Goal: Find specific page/section: Find specific page/section

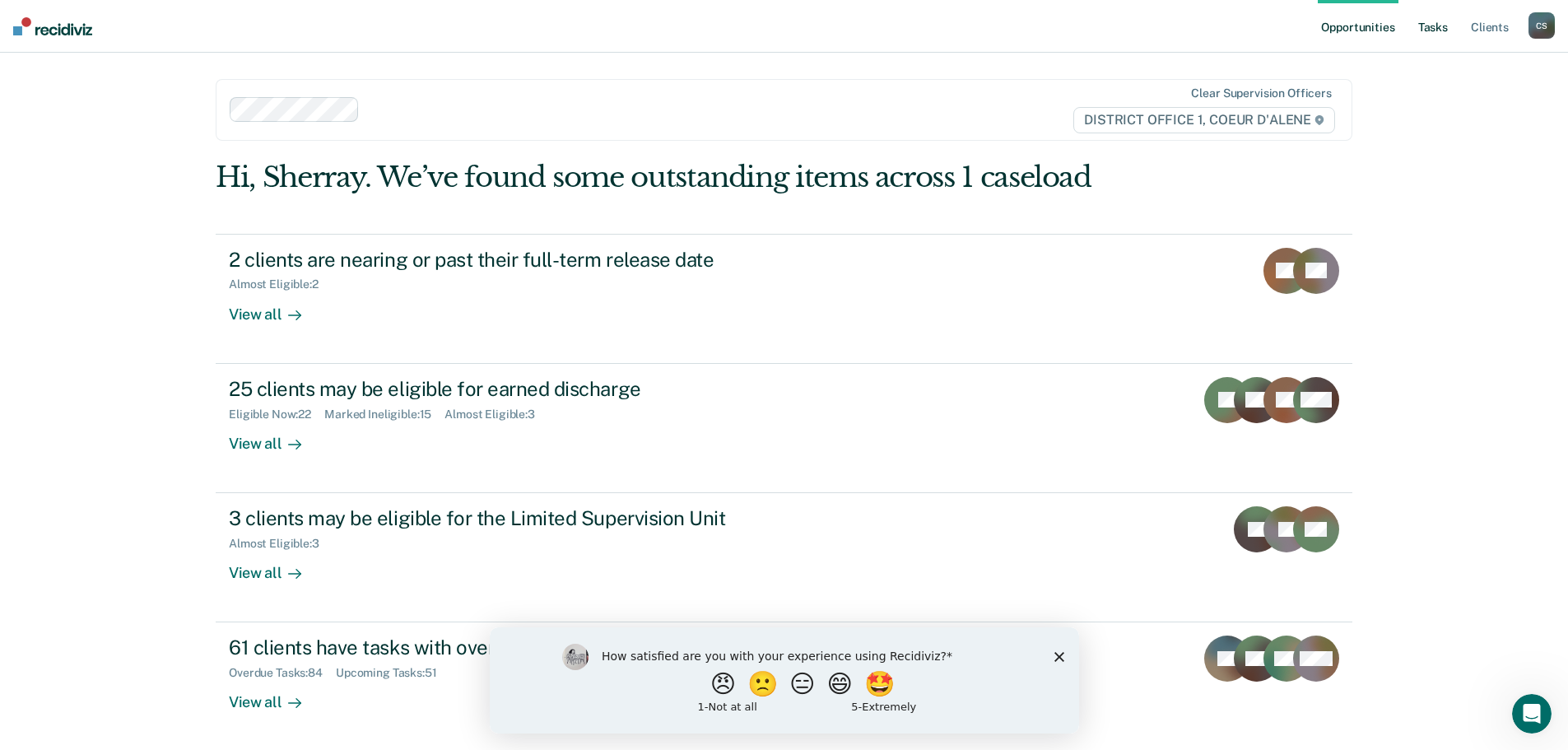
click at [1442, 25] on link "Tasks" at bounding box center [1432, 26] width 36 height 53
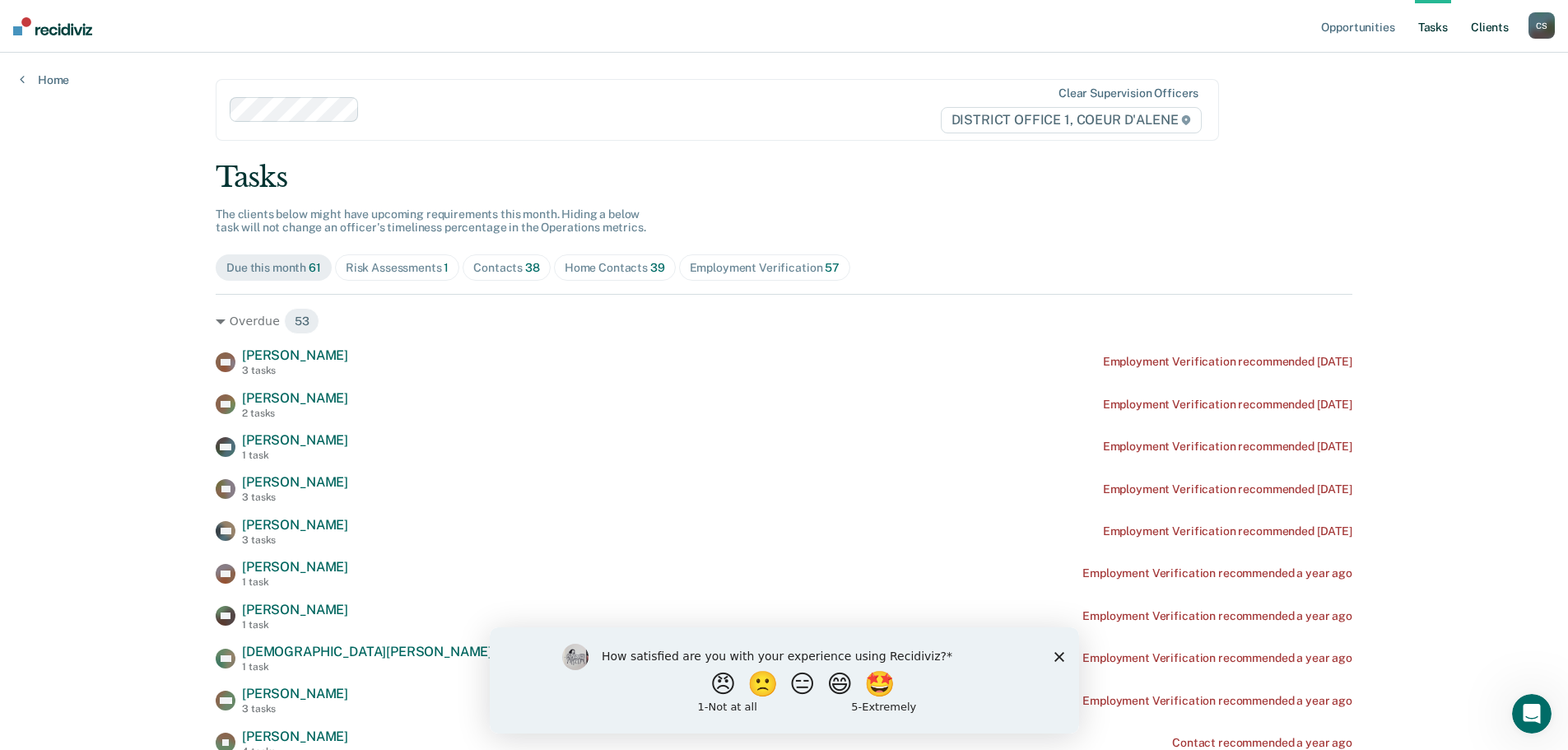
click at [1483, 29] on link "Client s" at bounding box center [1490, 26] width 44 height 53
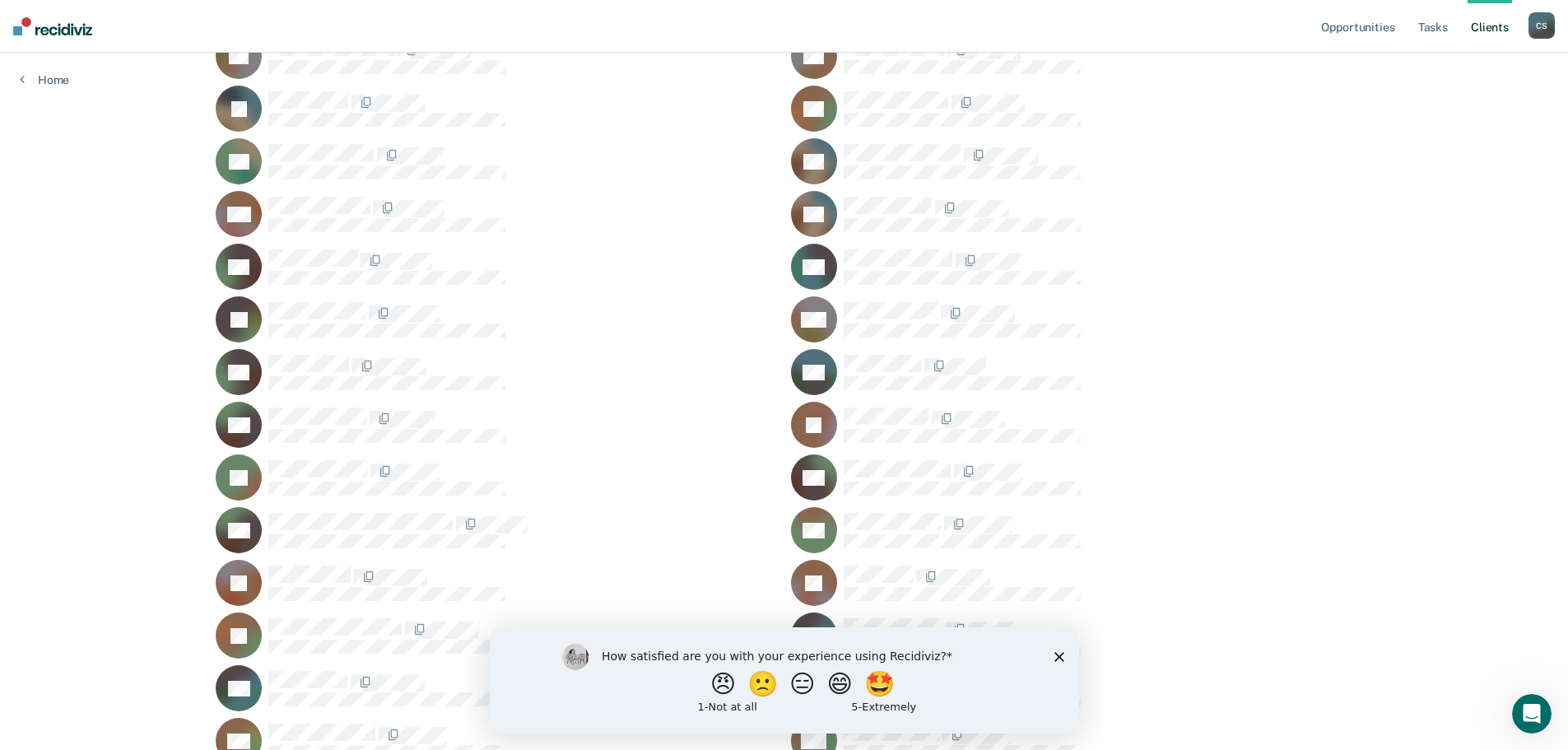
scroll to position [330, 0]
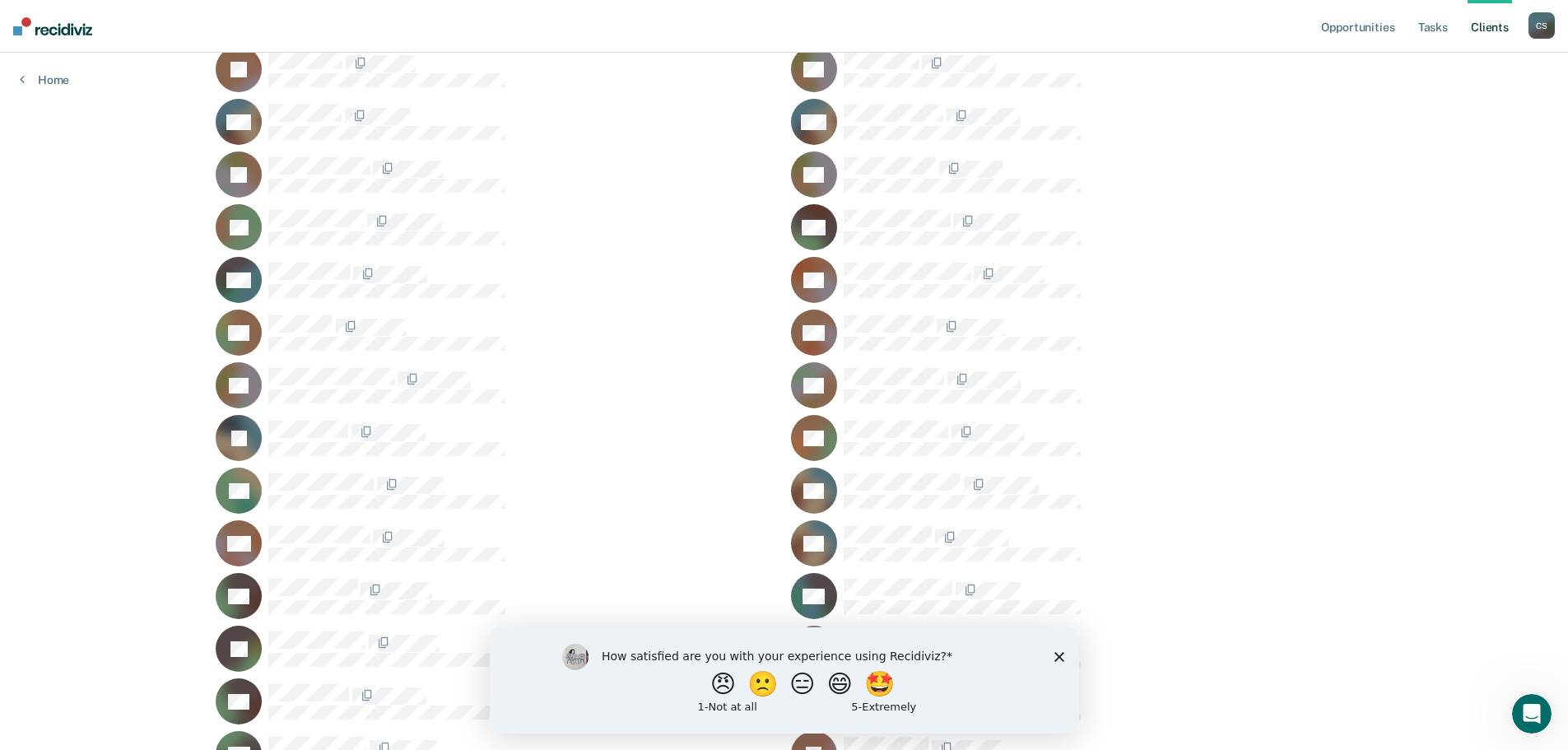
click at [1057, 656] on polygon "Close survey" at bounding box center [1059, 657] width 10 height 10
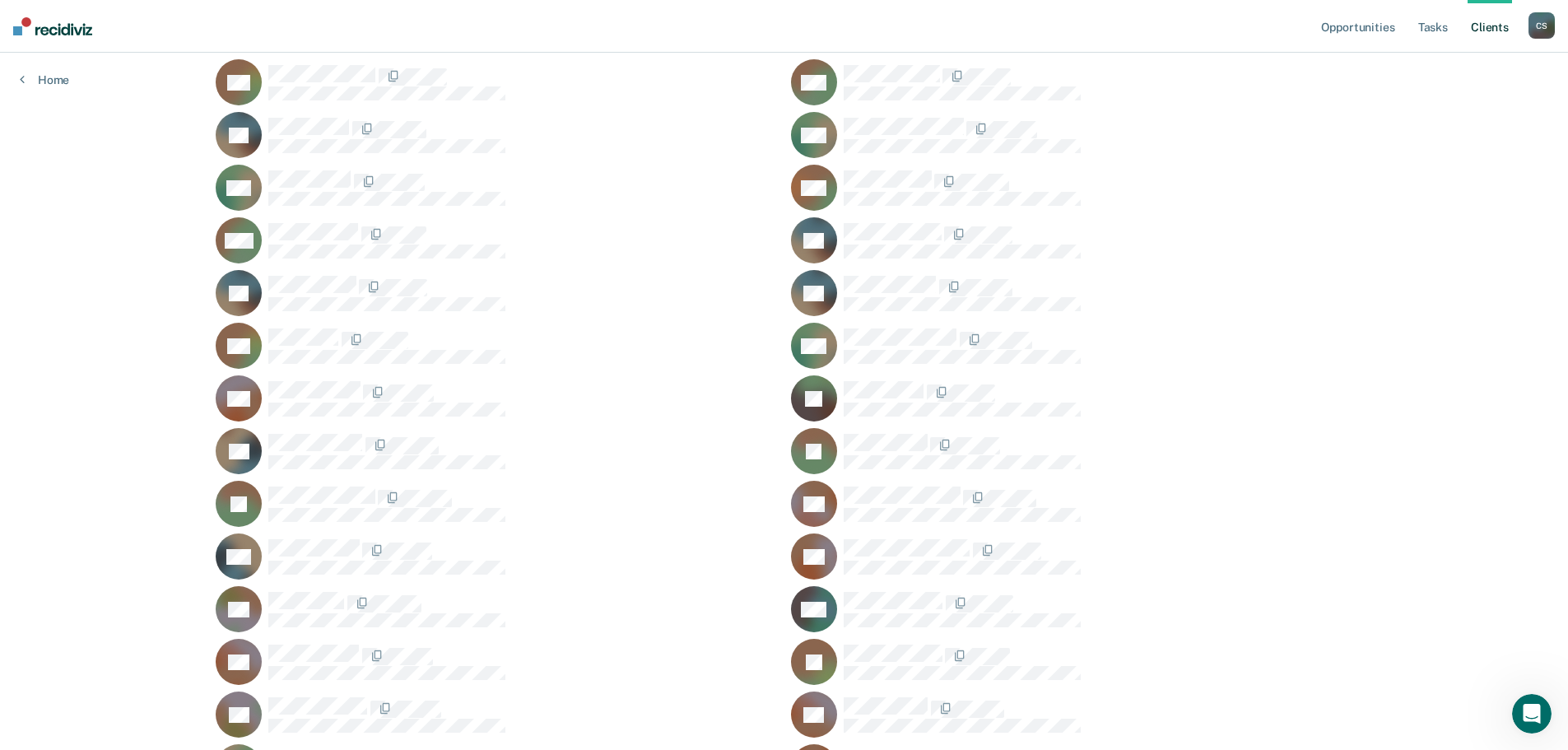
scroll to position [988, 0]
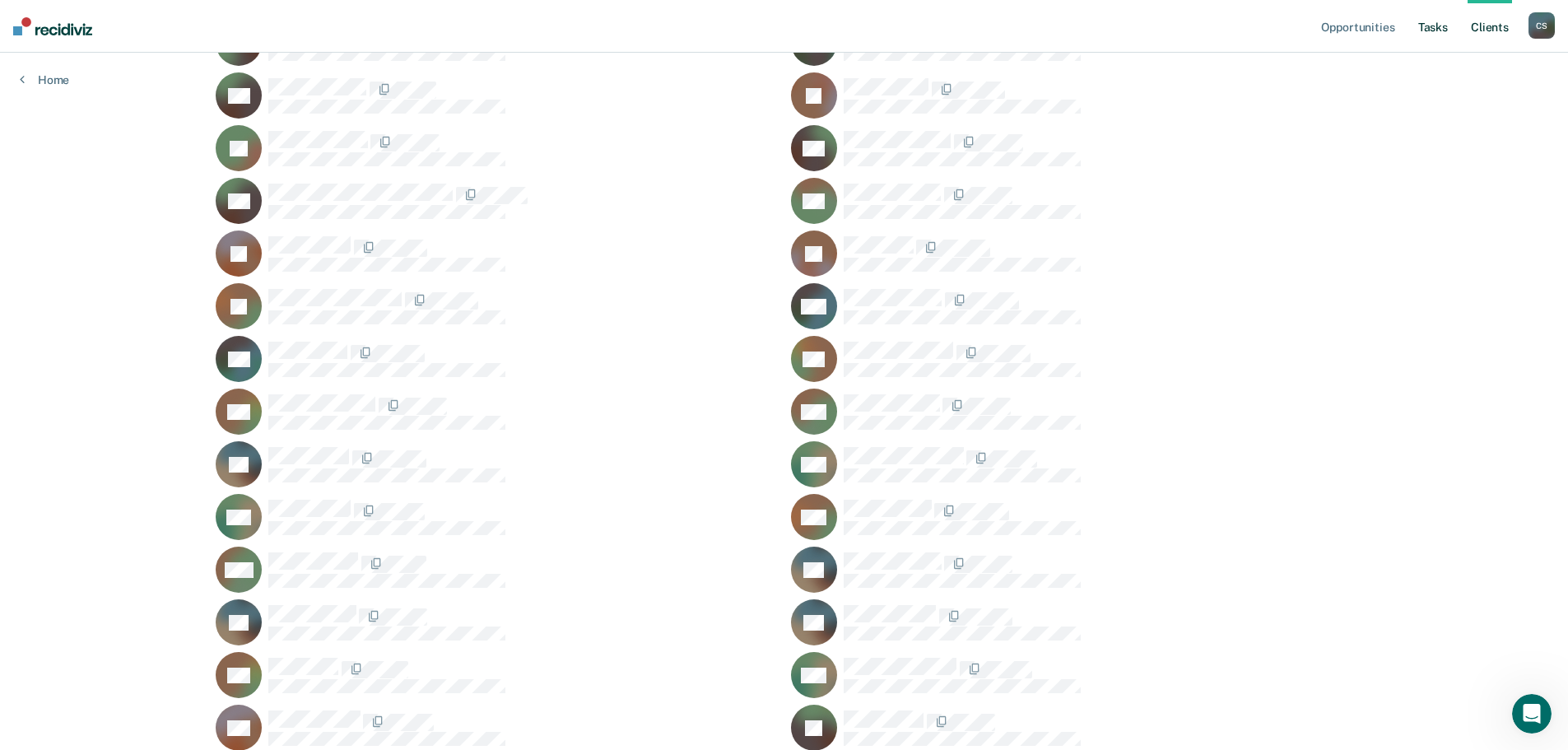
click at [1436, 32] on link "Tasks" at bounding box center [1432, 26] width 36 height 53
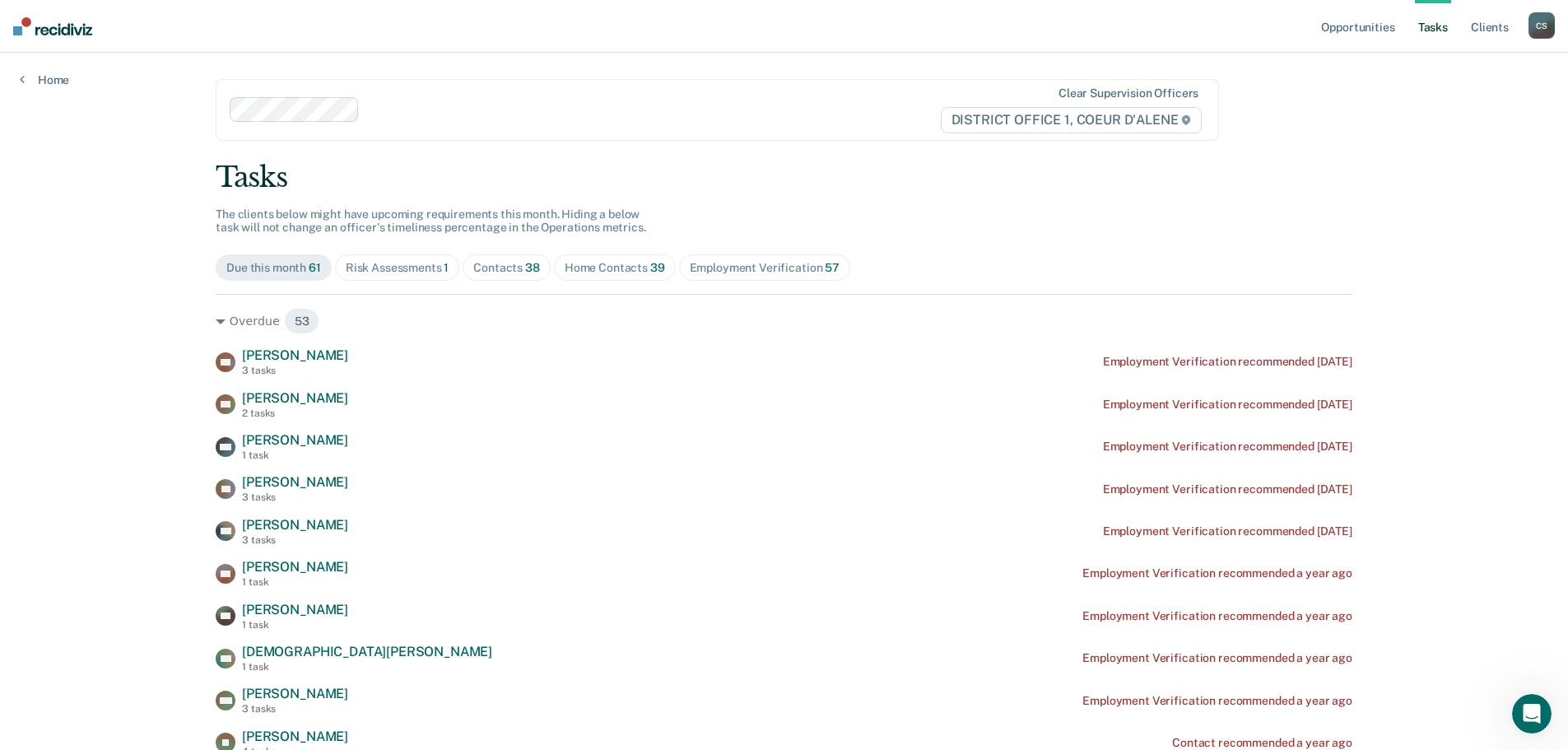
click at [380, 266] on div "Risk Assessments 1" at bounding box center [397, 268] width 103 height 14
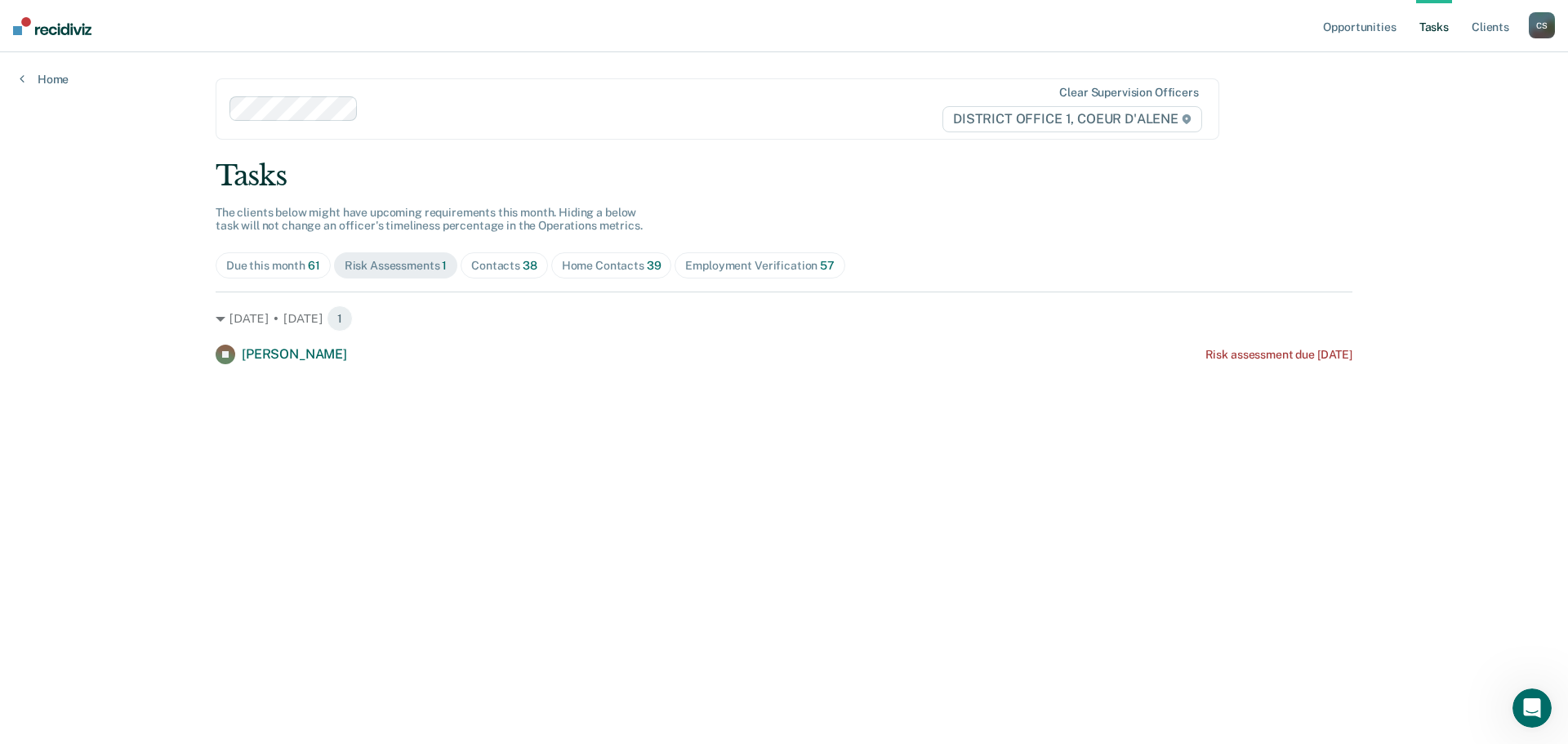
click at [650, 261] on span "39" at bounding box center [654, 266] width 14 height 13
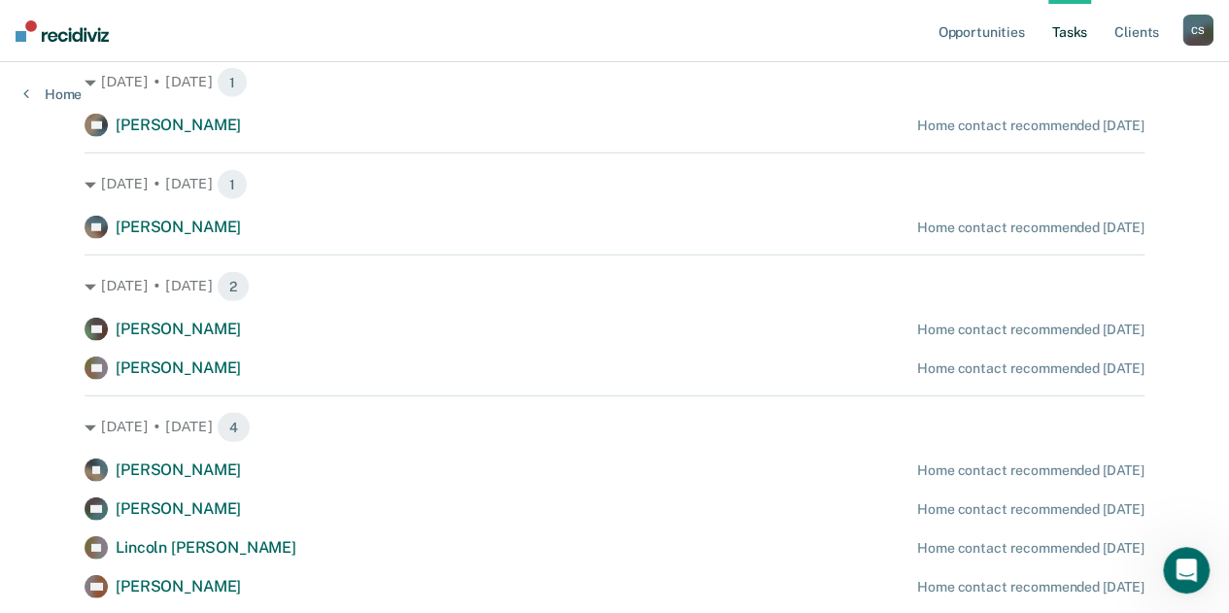
scroll to position [2526, 0]
